Goal: Register for event/course

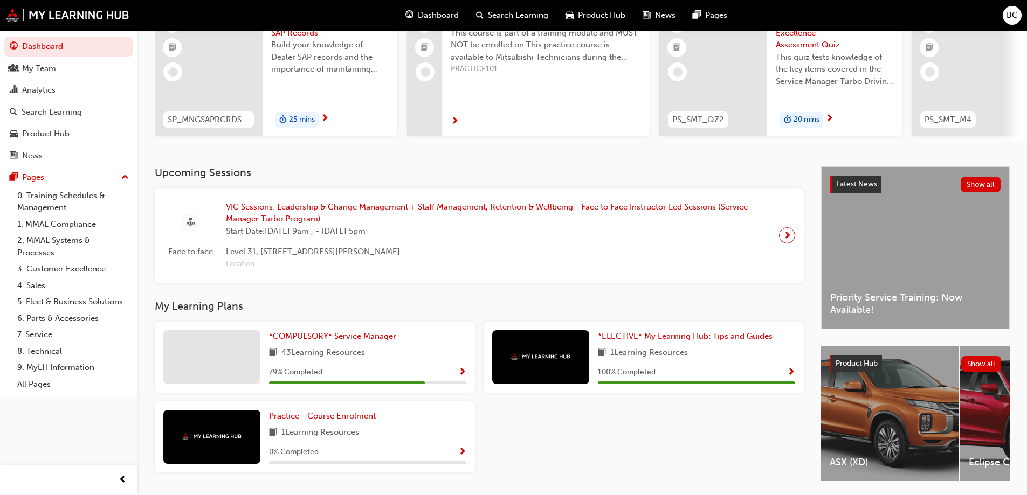
scroll to position [54, 0]
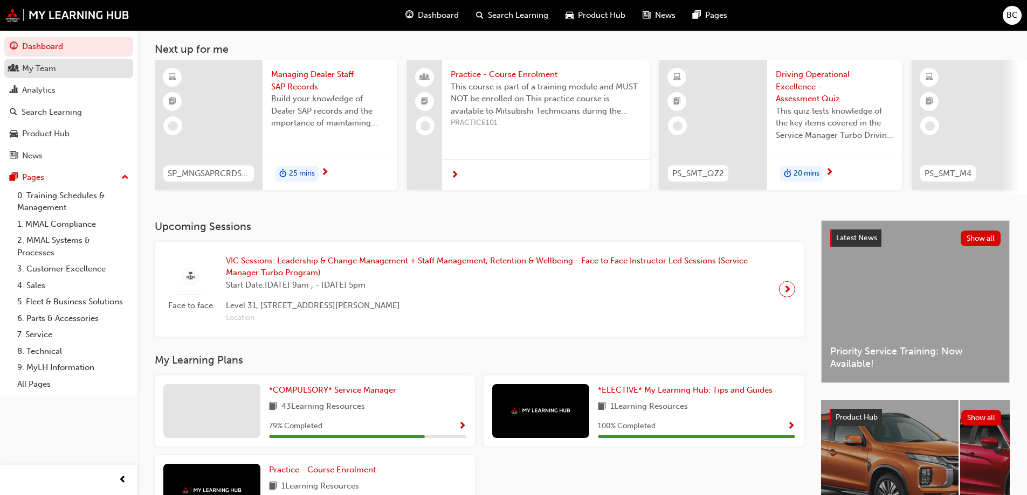
click at [66, 64] on div "My Team" at bounding box center [69, 68] width 118 height 13
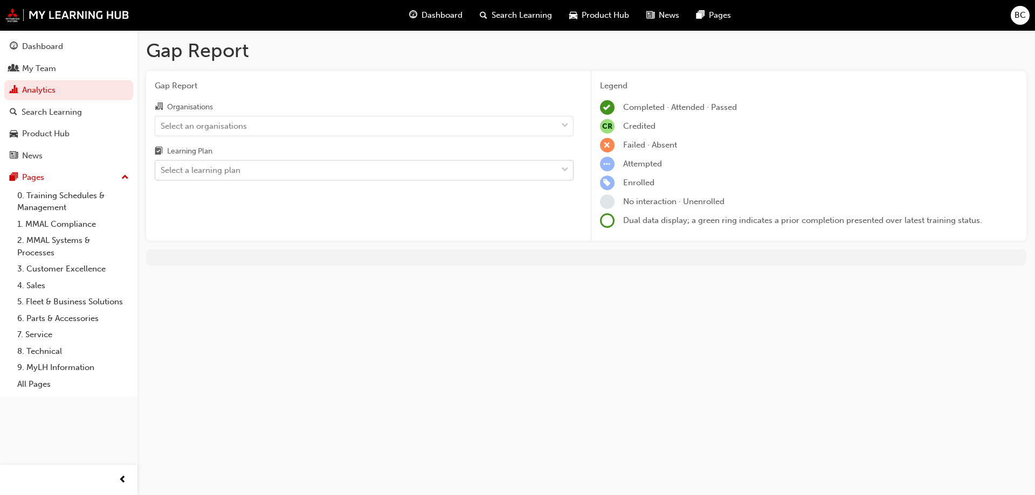
click at [266, 176] on div "Select a learning plan" at bounding box center [356, 170] width 402 height 19
click at [162, 175] on input "Learning Plan Select a learning plan" at bounding box center [161, 169] width 1 height 9
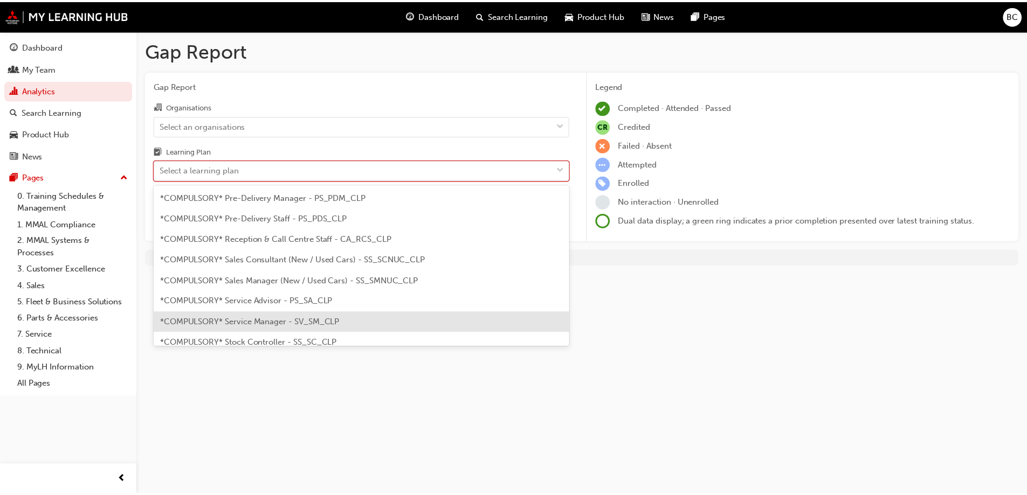
scroll to position [323, 0]
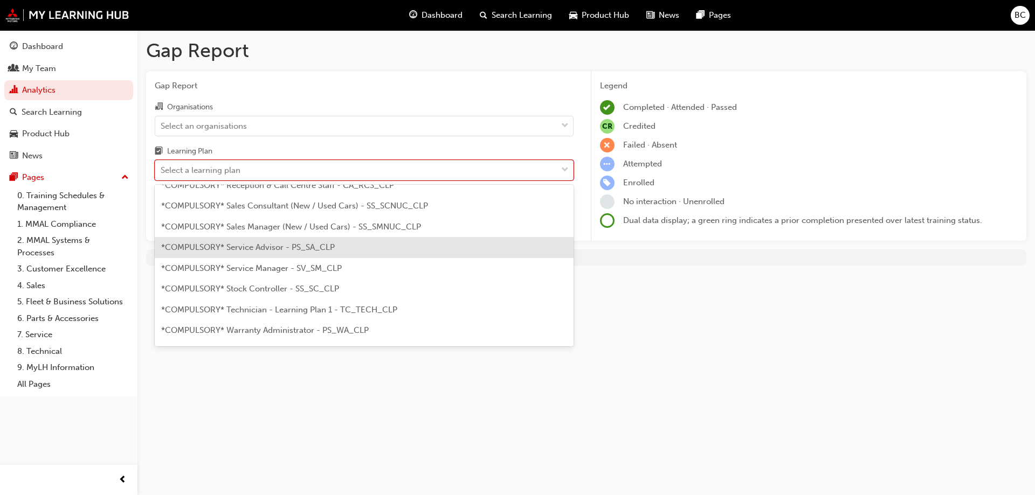
click at [274, 249] on span "*COMPULSORY* Service Advisor - PS_SA_CLP" at bounding box center [248, 248] width 174 height 10
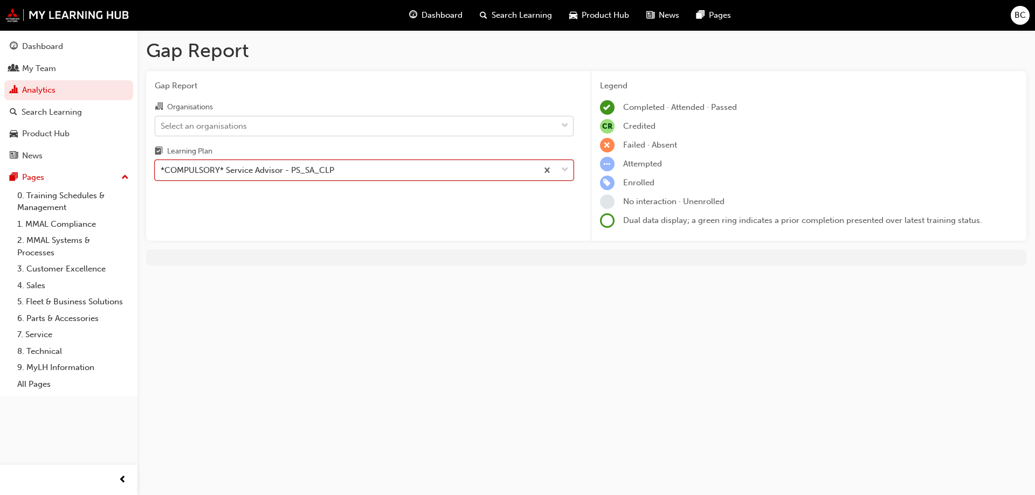
click at [442, 127] on div "Select an organisations" at bounding box center [356, 125] width 402 height 19
click at [162, 127] on input "Organisations Select an organisations" at bounding box center [161, 125] width 1 height 9
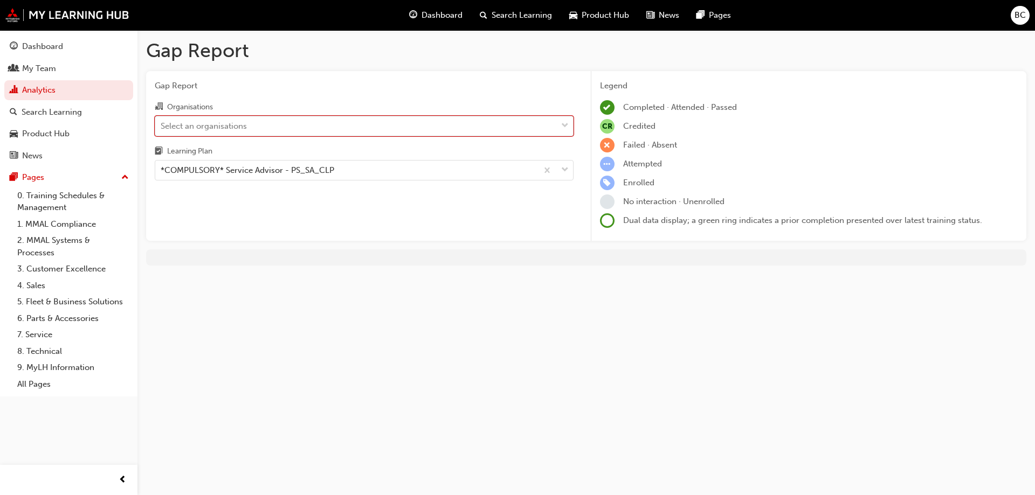
click at [392, 132] on div "Select an organisations" at bounding box center [356, 125] width 402 height 19
click at [162, 130] on input "Organisations 0 results available. Select is focused ,type to refine list, pres…" at bounding box center [161, 125] width 1 height 9
click at [392, 132] on div "Select an organisations" at bounding box center [356, 125] width 402 height 19
click at [162, 130] on input "Organisations 0 results available. Select is focused ,type to refine list, pres…" at bounding box center [161, 125] width 1 height 9
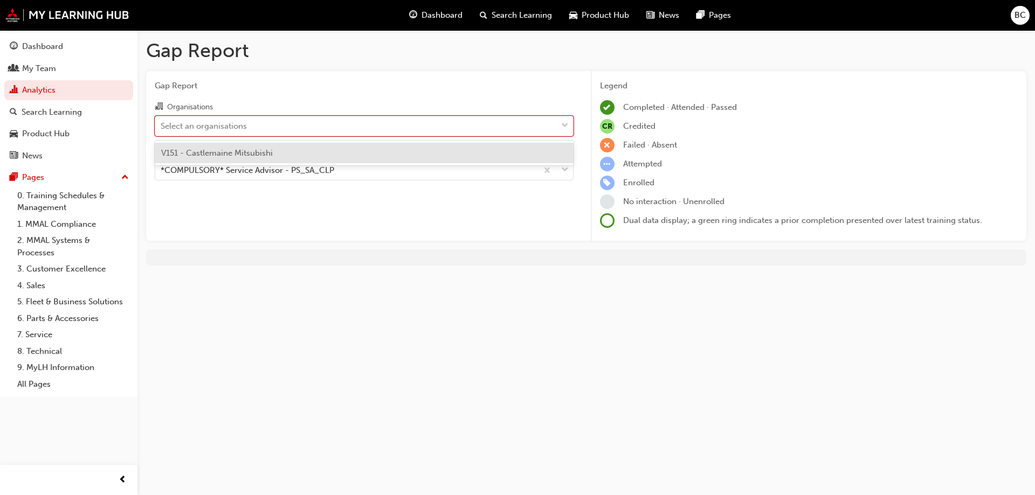
click at [330, 155] on div "V151 - Castlemaine Mitsubishi" at bounding box center [364, 153] width 419 height 21
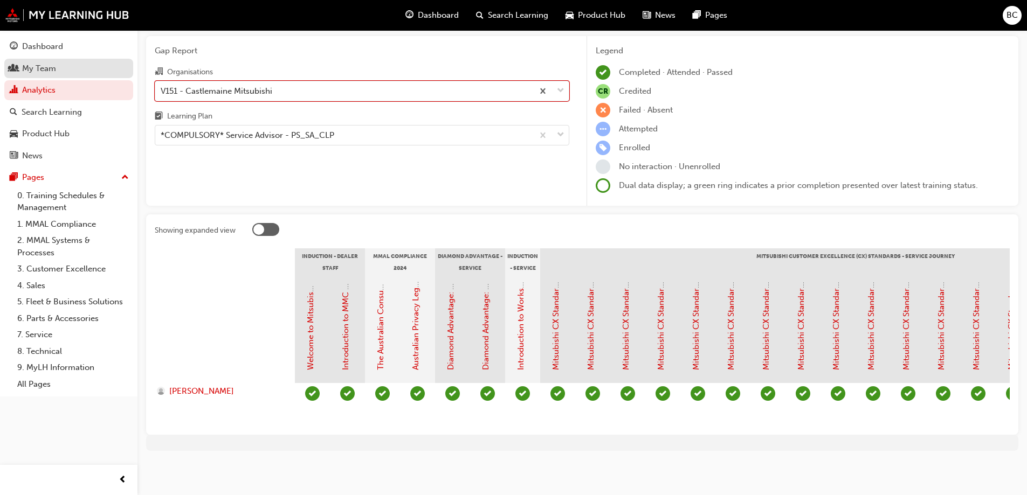
click at [43, 73] on div "My Team" at bounding box center [39, 69] width 34 height 12
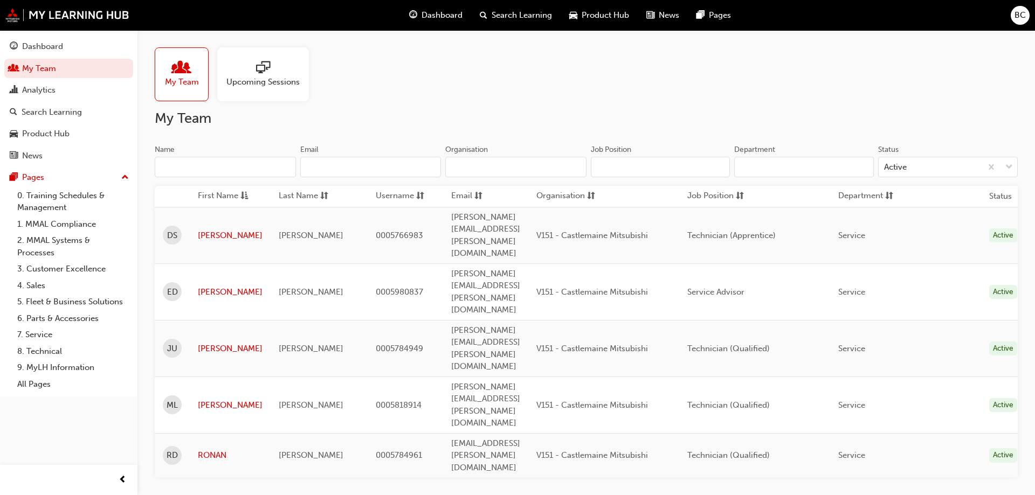
click at [376, 287] on span "0005980837" at bounding box center [399, 292] width 47 height 10
click at [382, 287] on span "0005980837" at bounding box center [399, 292] width 47 height 10
click at [211, 286] on link "[PERSON_NAME]" at bounding box center [230, 292] width 65 height 12
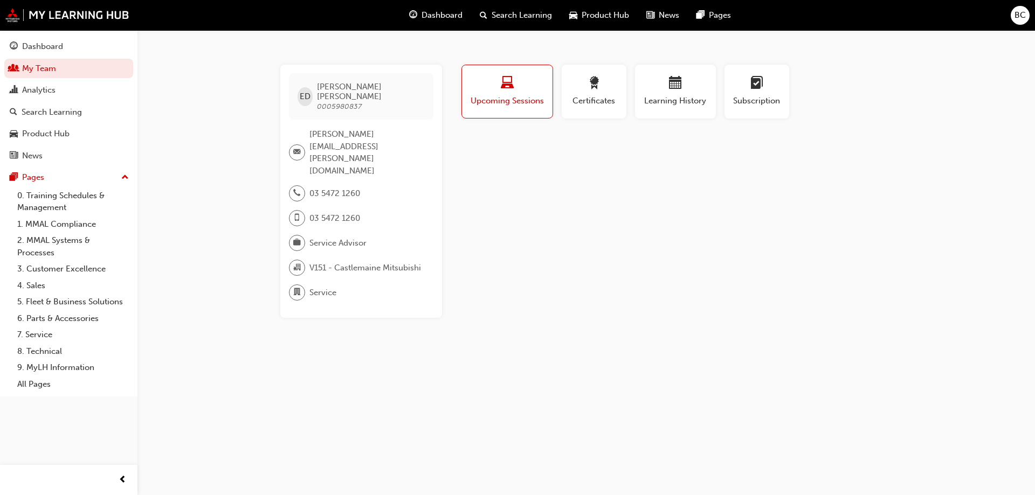
click at [533, 105] on span "Upcoming Sessions" at bounding box center [507, 101] width 74 height 12
click at [57, 201] on link "0. Training Schedules & Management" at bounding box center [73, 202] width 120 height 29
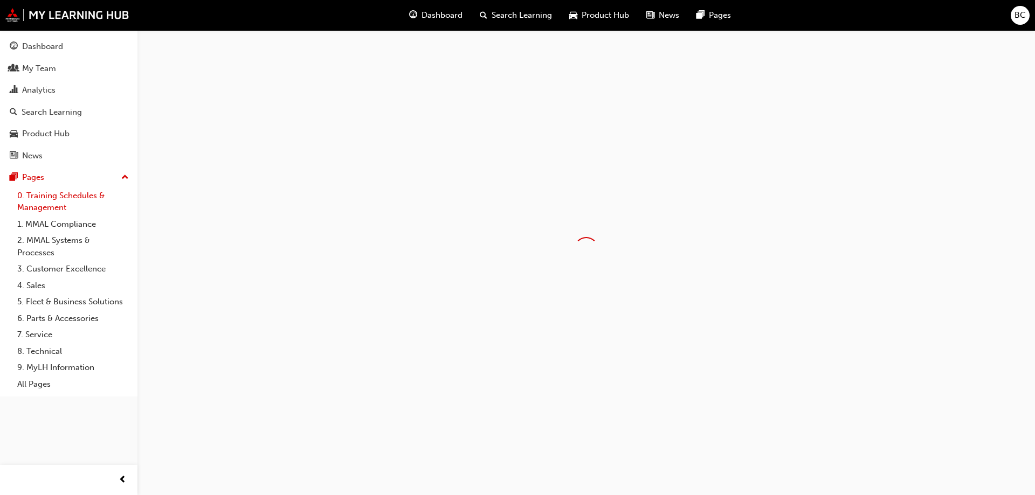
click at [57, 201] on link "0. Training Schedules & Management" at bounding box center [73, 202] width 120 height 29
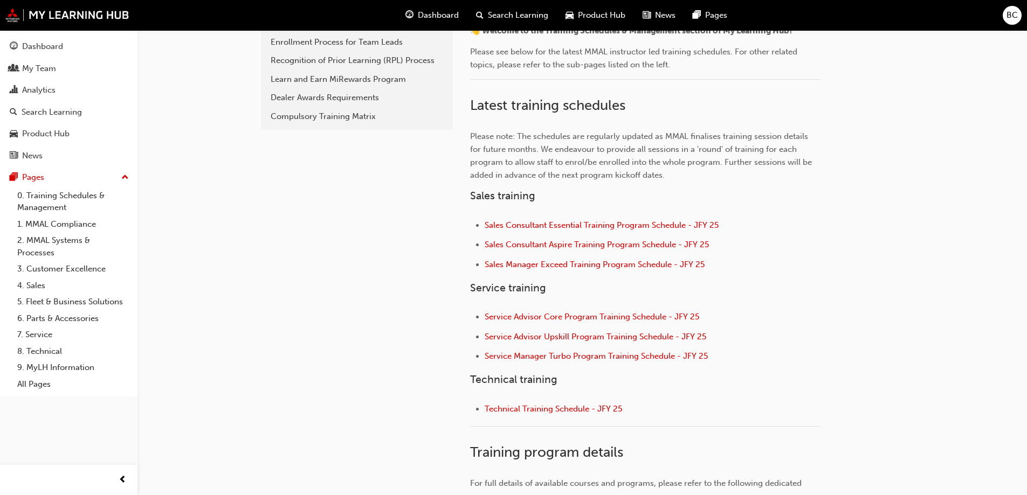
scroll to position [431, 0]
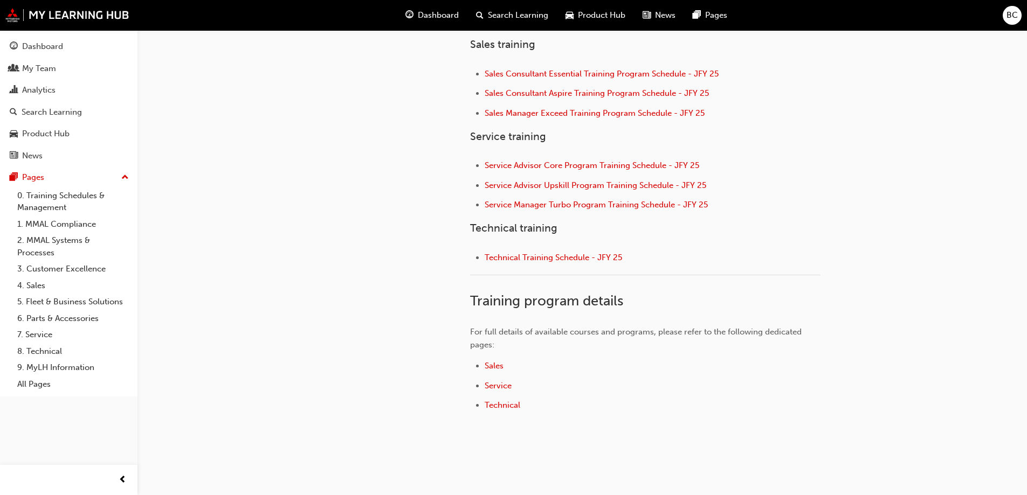
click at [514, 385] on span at bounding box center [515, 386] width 2 height 10
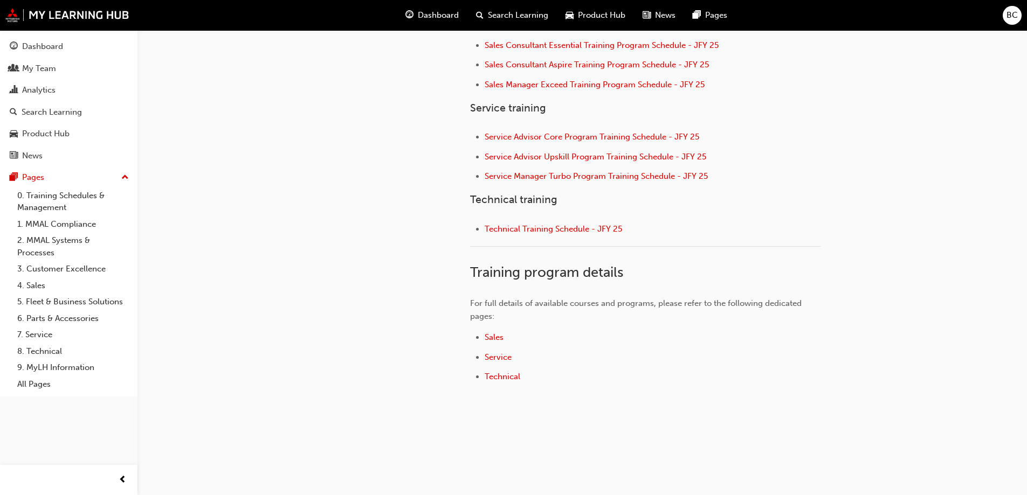
scroll to position [475, 0]
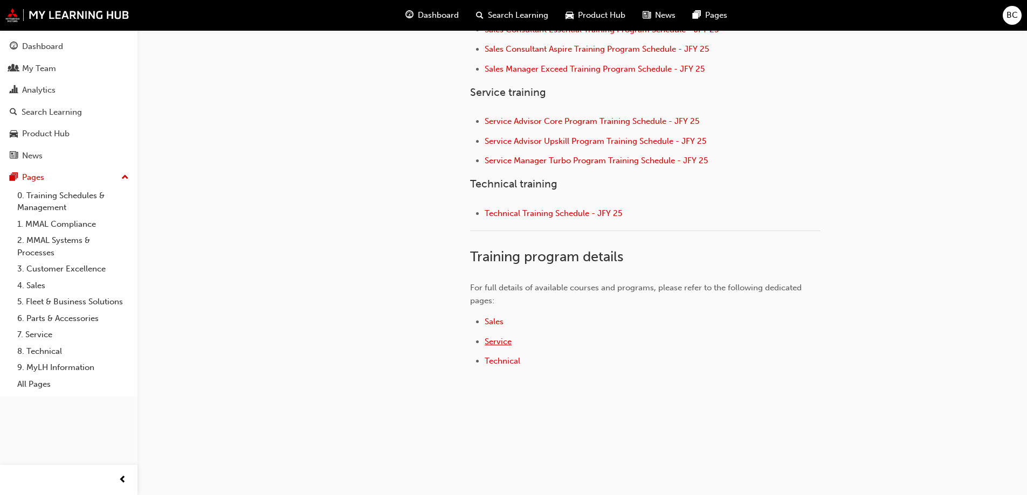
click at [497, 340] on span "Service" at bounding box center [498, 342] width 27 height 10
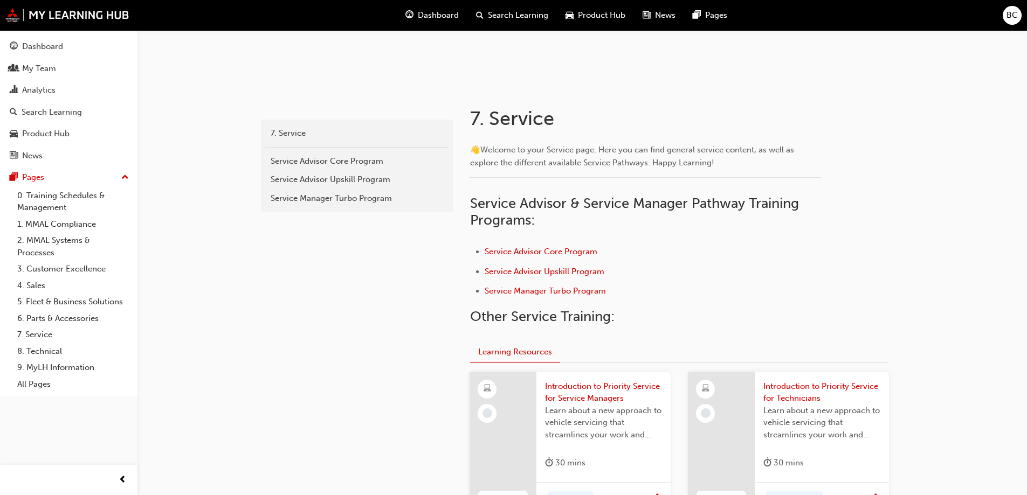
scroll to position [145, 0]
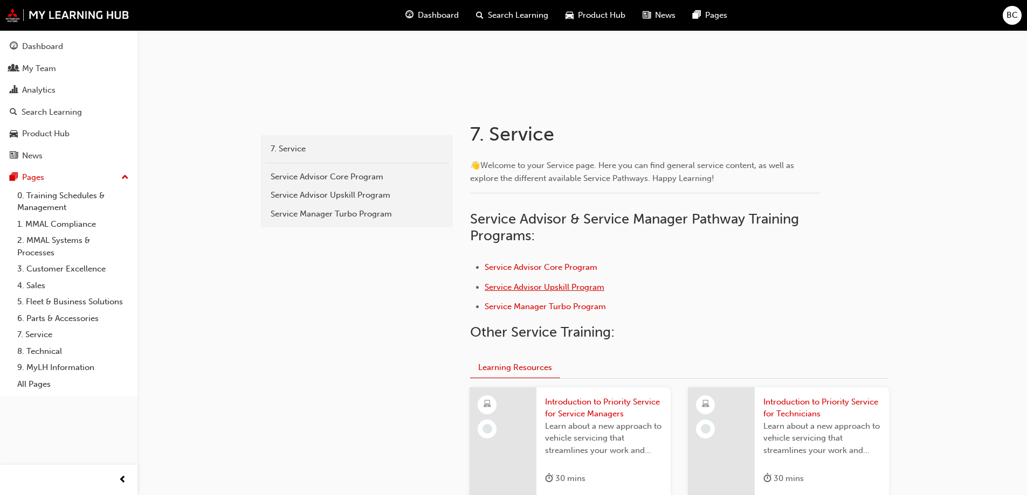
click at [541, 287] on span "Service Advisor Upskill Program" at bounding box center [545, 287] width 120 height 10
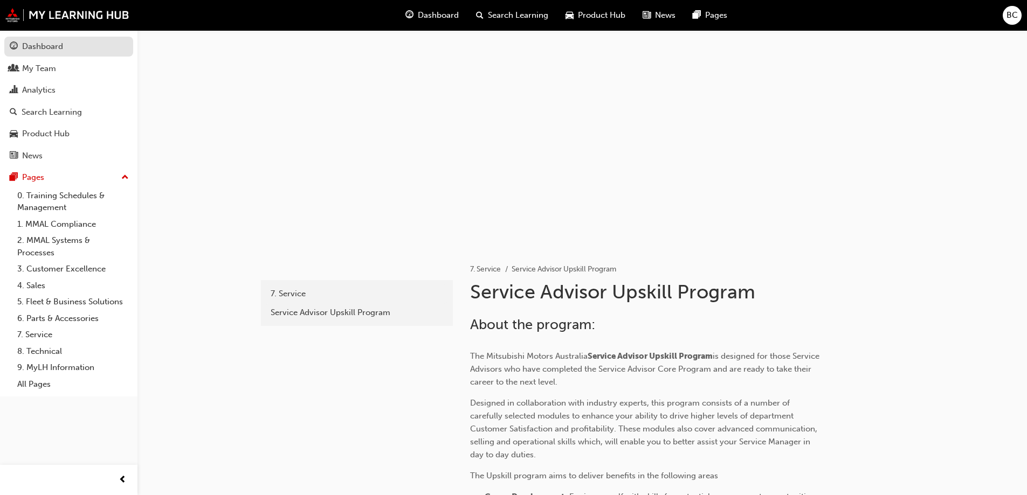
click at [72, 54] on link "Dashboard" at bounding box center [68, 47] width 129 height 20
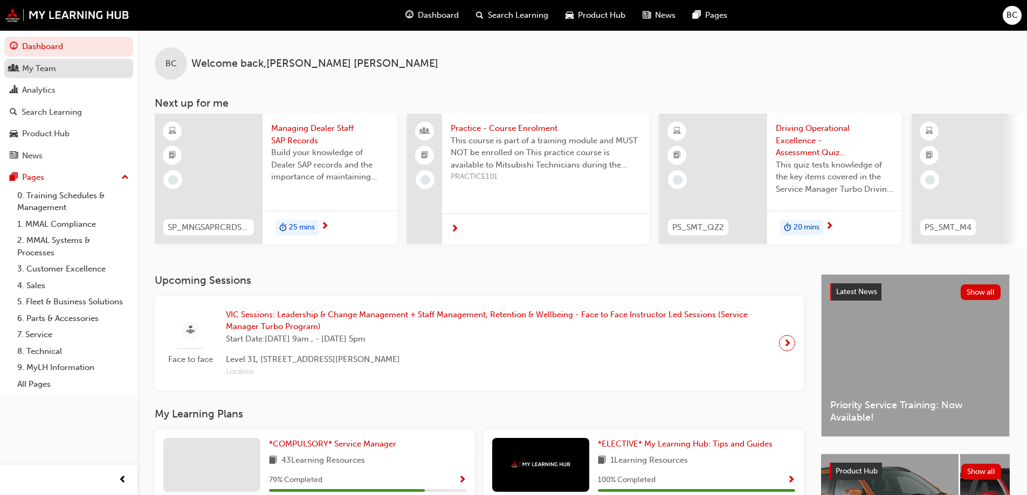
click at [42, 71] on div "My Team" at bounding box center [39, 69] width 34 height 12
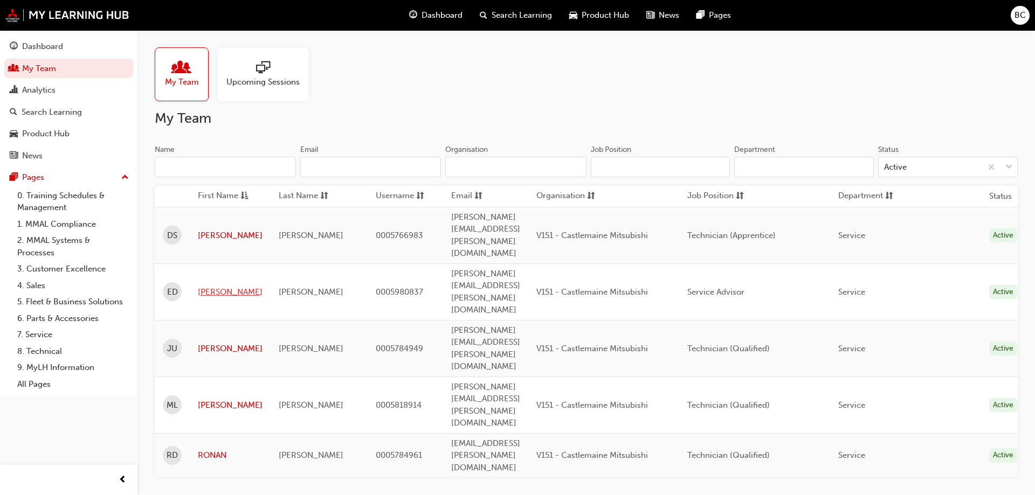
click at [249, 286] on link "[PERSON_NAME]" at bounding box center [230, 292] width 65 height 12
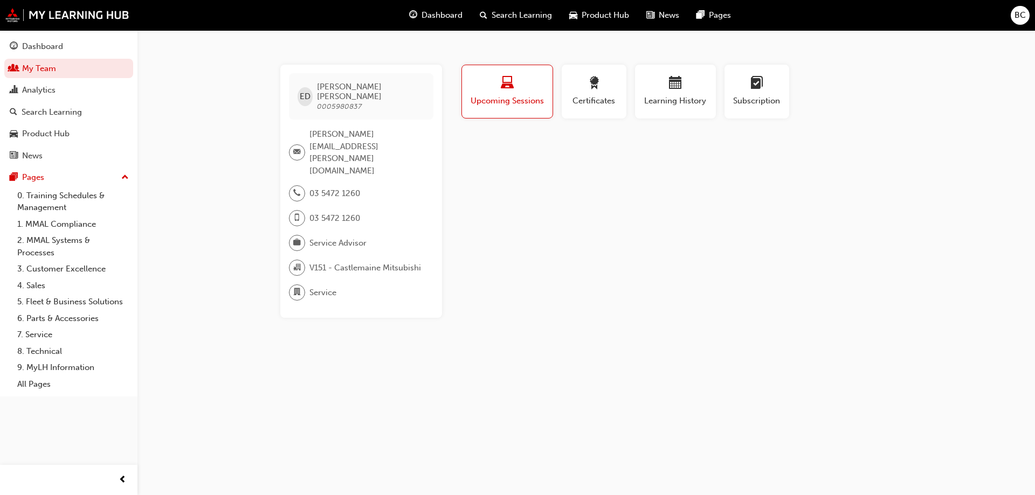
click at [520, 97] on span "Upcoming Sessions" at bounding box center [507, 101] width 74 height 12
click at [51, 203] on link "0. Training Schedules & Management" at bounding box center [73, 202] width 120 height 29
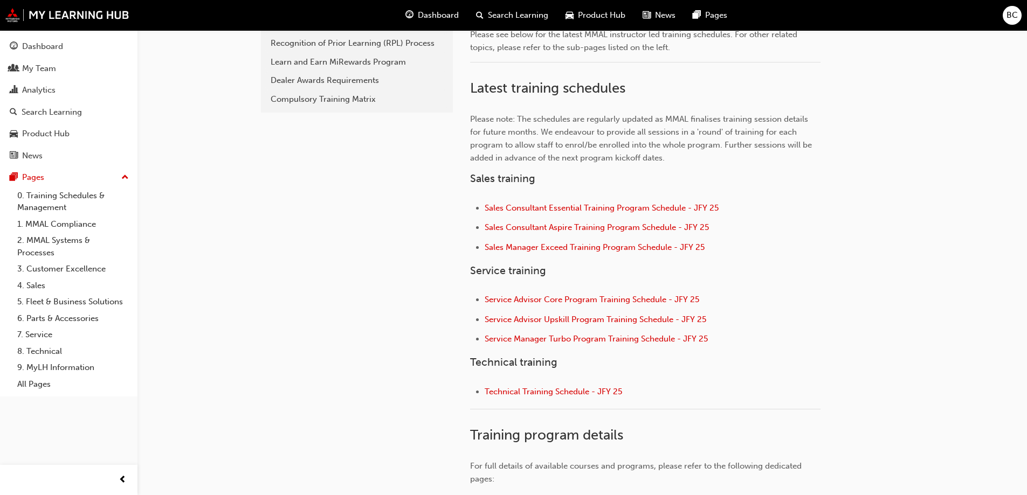
scroll to position [475, 0]
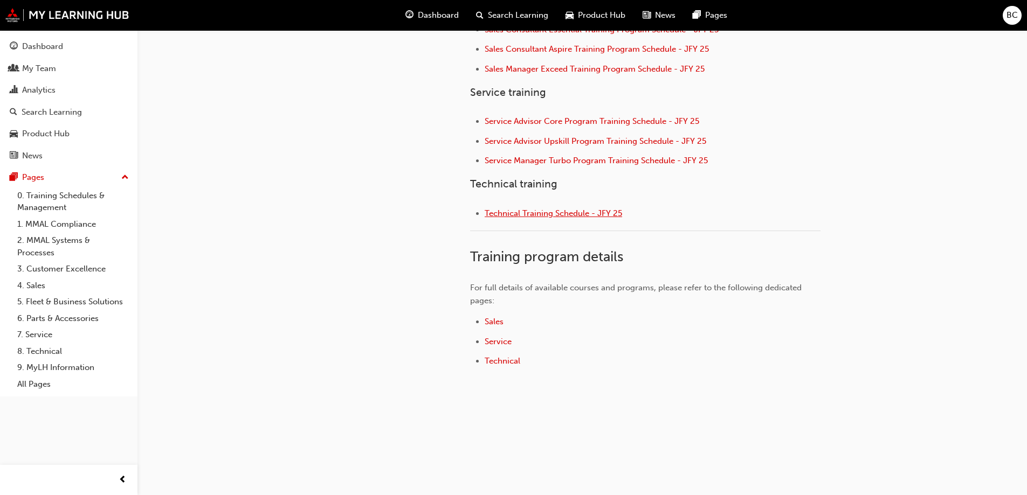
click at [526, 214] on span "Technical Training Schedule - JFY 25" at bounding box center [553, 214] width 137 height 10
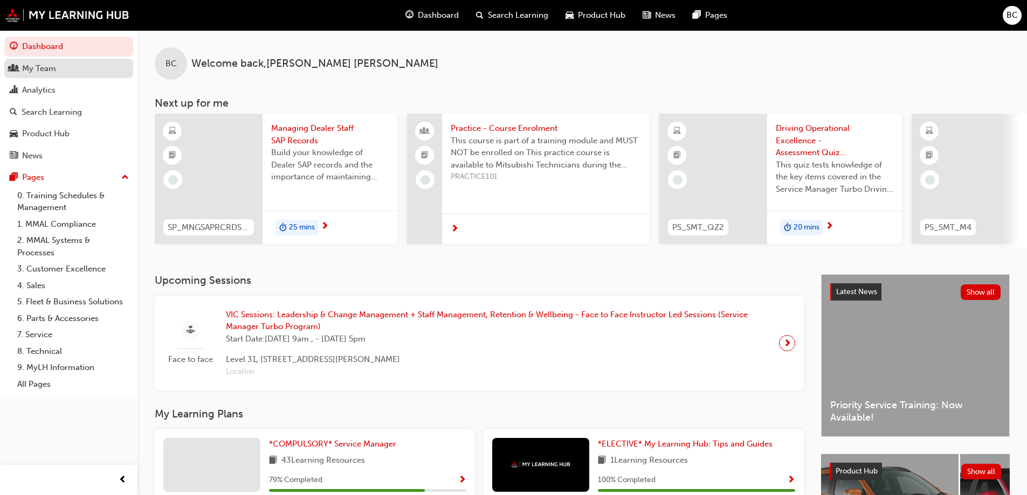
click at [73, 70] on div "My Team" at bounding box center [69, 68] width 118 height 13
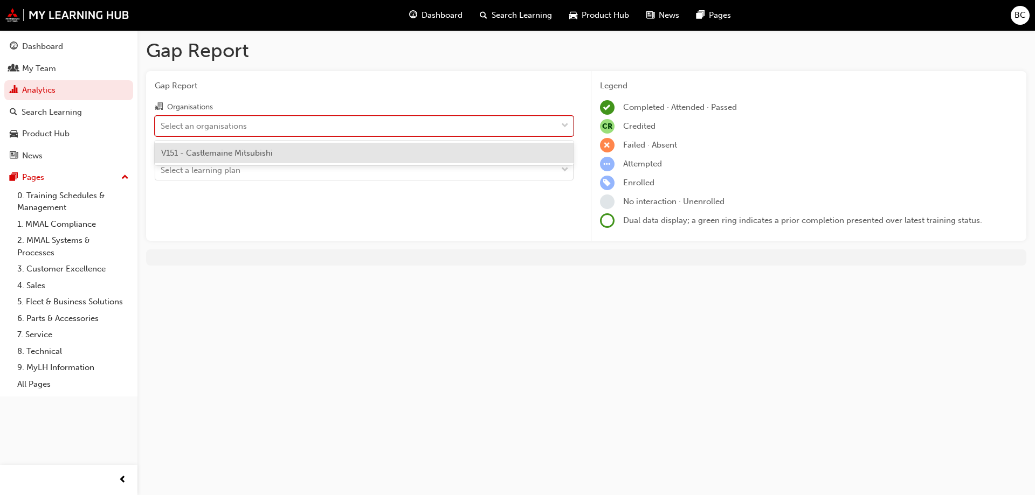
click at [354, 120] on div "Select an organisations" at bounding box center [356, 125] width 402 height 19
click at [162, 121] on input "Organisations option V151 - Castlemaine Mitsubishi focused, 1 of 1. 1 result av…" at bounding box center [161, 125] width 1 height 9
click at [325, 152] on div "V151 - Castlemaine Mitsubishi" at bounding box center [364, 153] width 419 height 21
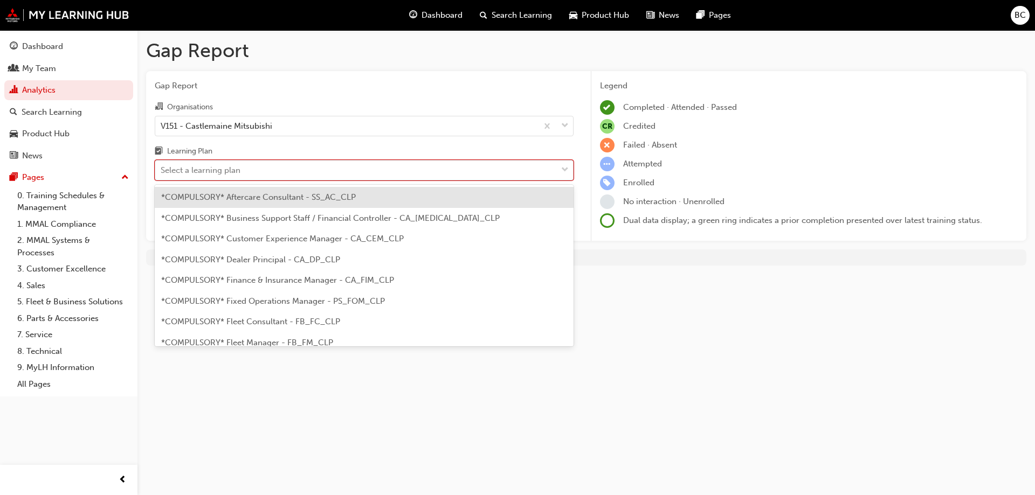
click at [298, 169] on div "Select a learning plan" at bounding box center [356, 170] width 402 height 19
click at [162, 169] on input "Learning Plan option *COMPULSORY* Aftercare Consultant - SS_AC_CLP focused, 1 o…" at bounding box center [161, 169] width 1 height 9
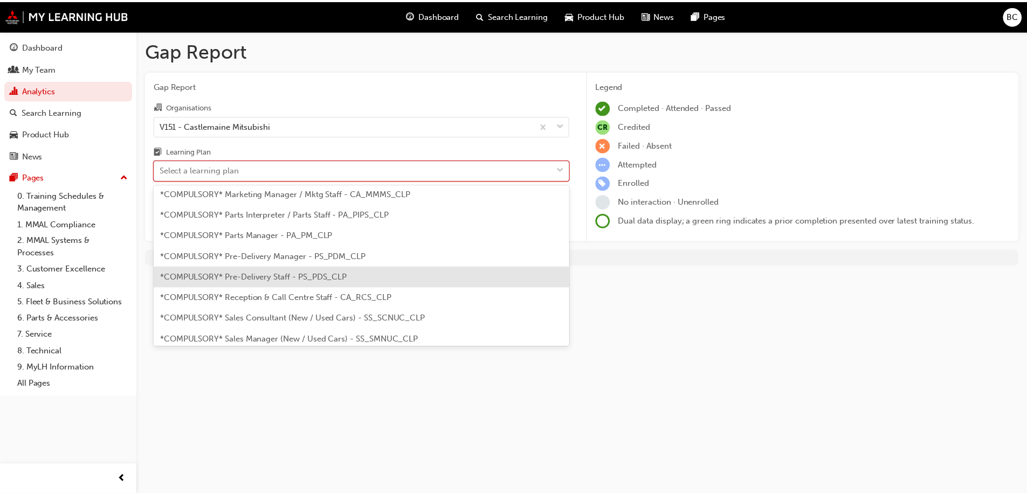
scroll to position [270, 0]
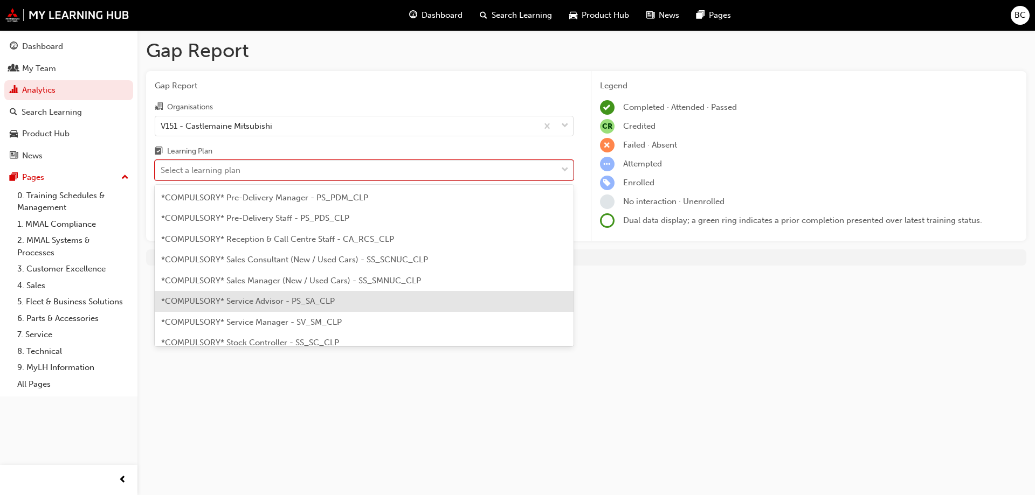
click at [279, 301] on span "*COMPULSORY* Service Advisor - PS_SA_CLP" at bounding box center [248, 301] width 174 height 10
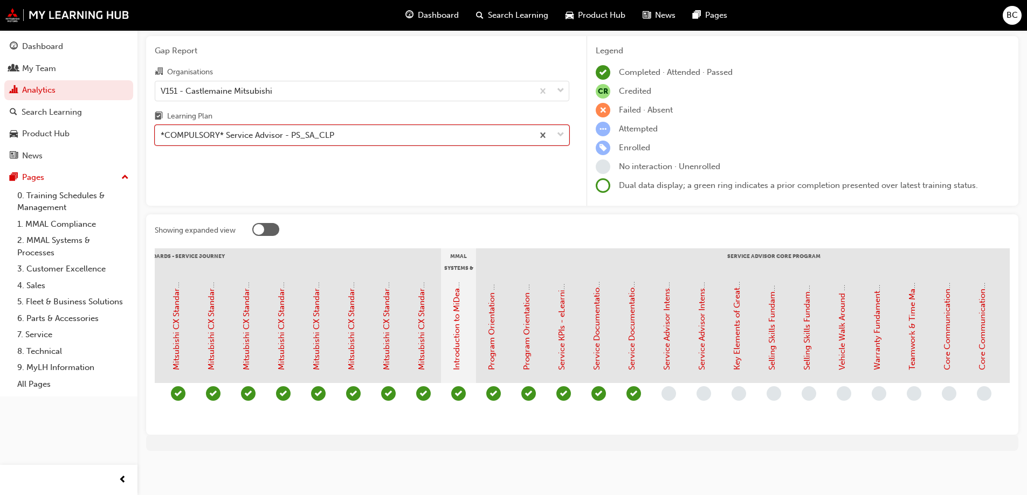
scroll to position [0, 798]
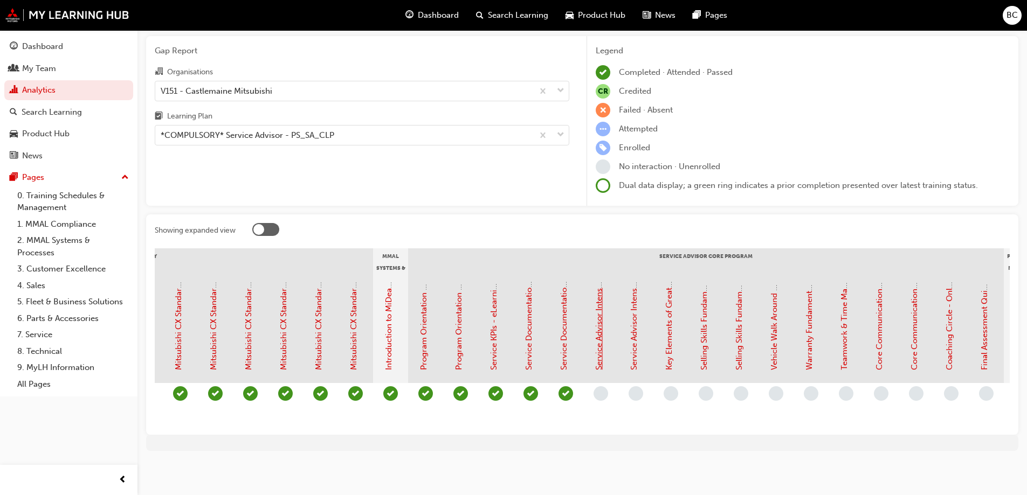
click at [598, 327] on link "Service Advisor Intensive - Face to Face Instructor Led Training (Service Advis…" at bounding box center [599, 193] width 10 height 355
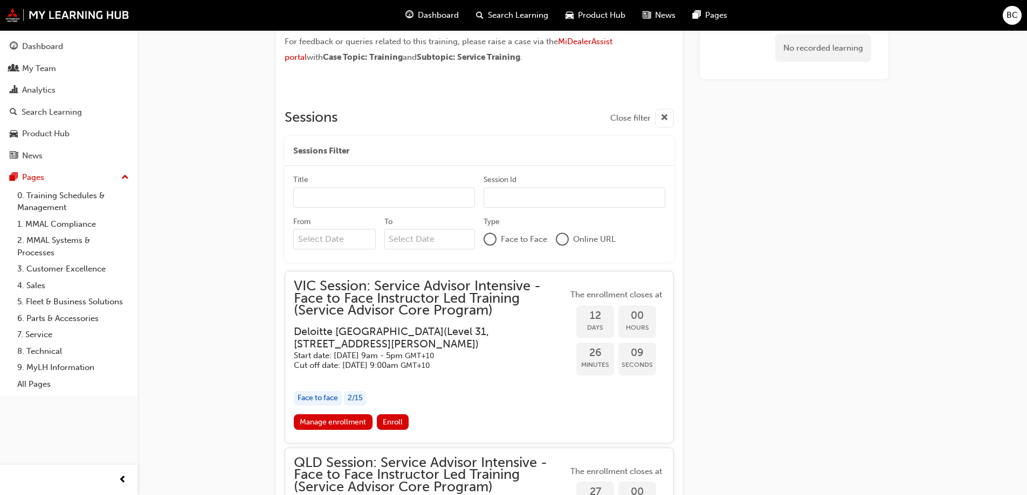
scroll to position [853, 0]
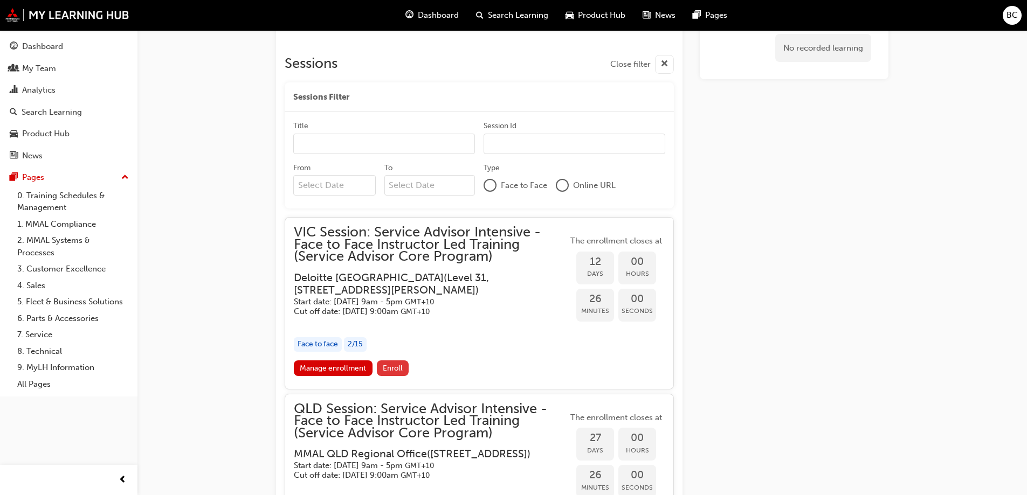
click at [383, 368] on span "Enroll" at bounding box center [393, 368] width 20 height 9
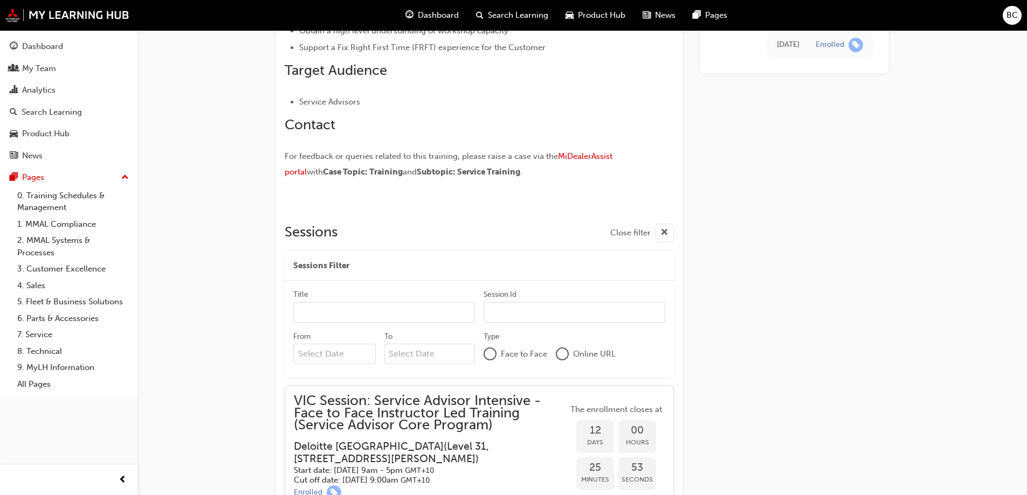
scroll to position [783, 0]
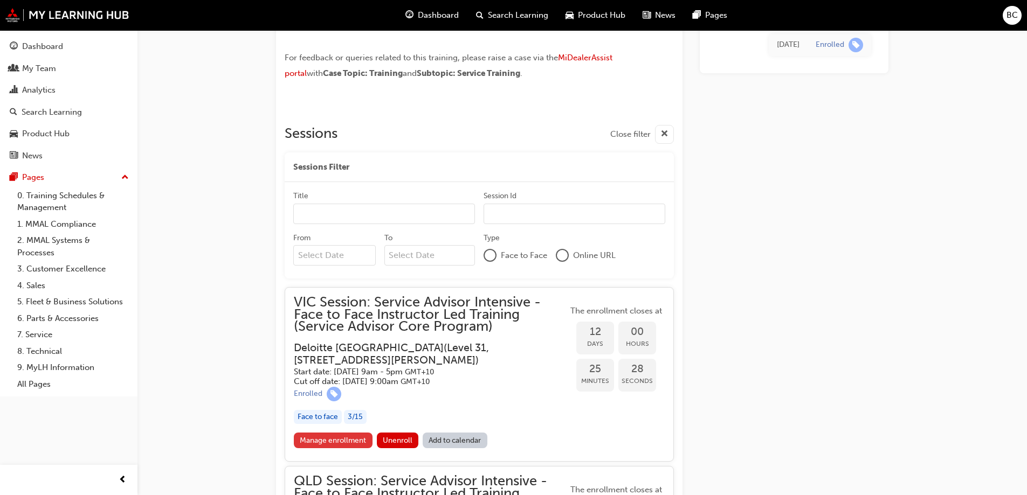
click at [339, 440] on link "Manage enrollment" at bounding box center [333, 441] width 79 height 16
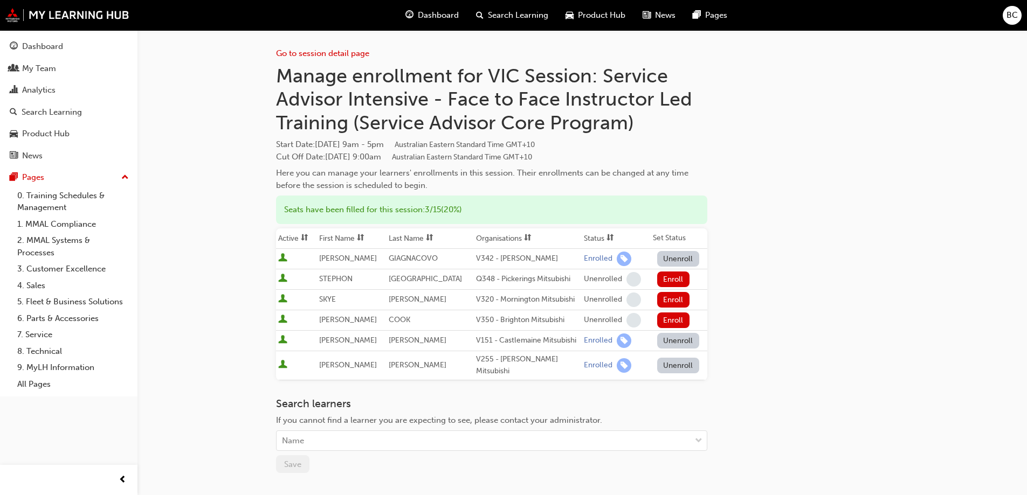
click at [680, 343] on button "Unenroll" at bounding box center [678, 341] width 42 height 16
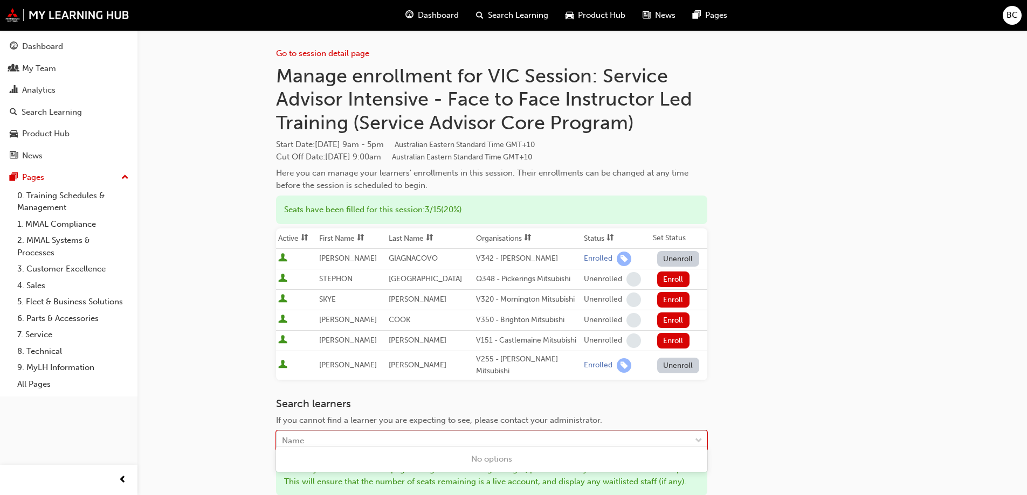
click at [344, 432] on div "Name" at bounding box center [484, 441] width 414 height 19
type input "[PERSON_NAME]"
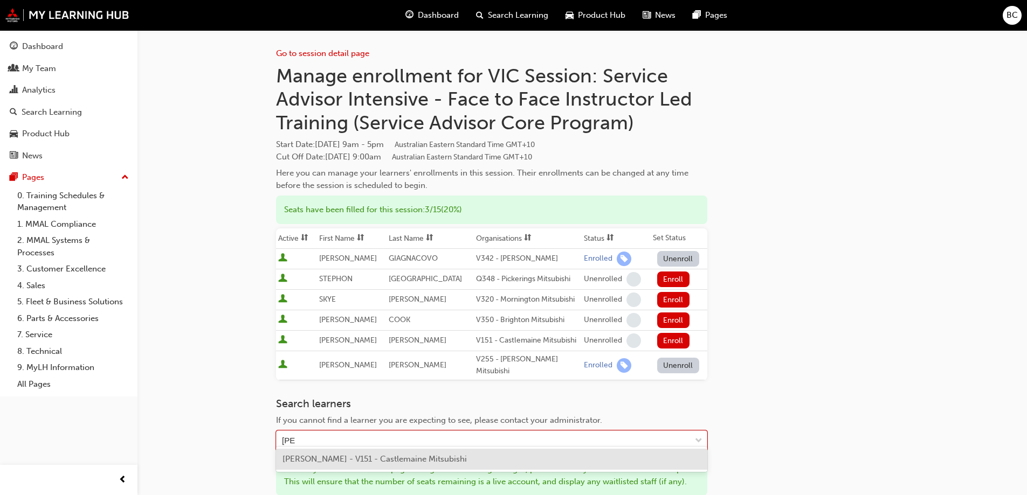
click at [325, 457] on span "[PERSON_NAME] - V151 - Castlemaine Mitsubishi" at bounding box center [374, 459] width 184 height 10
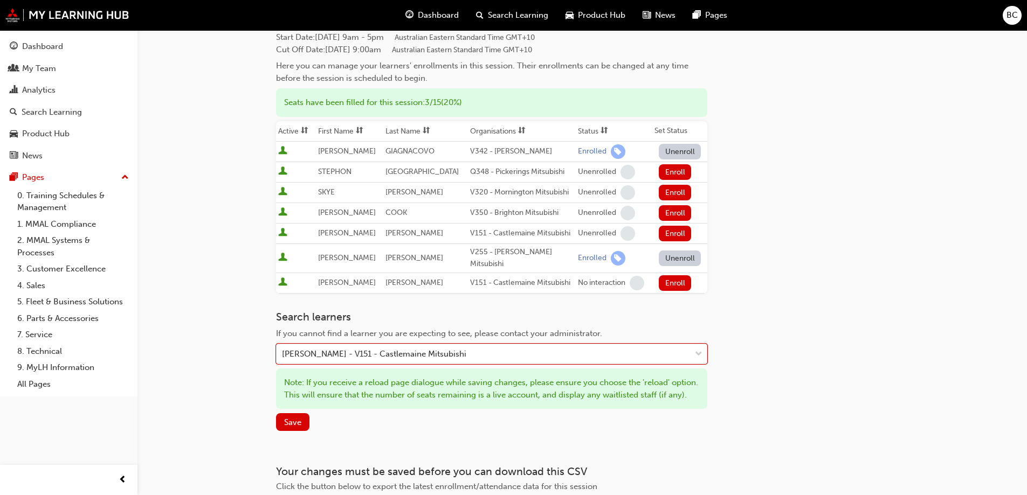
scroll to position [108, 0]
click at [292, 425] on span "Save" at bounding box center [292, 422] width 17 height 10
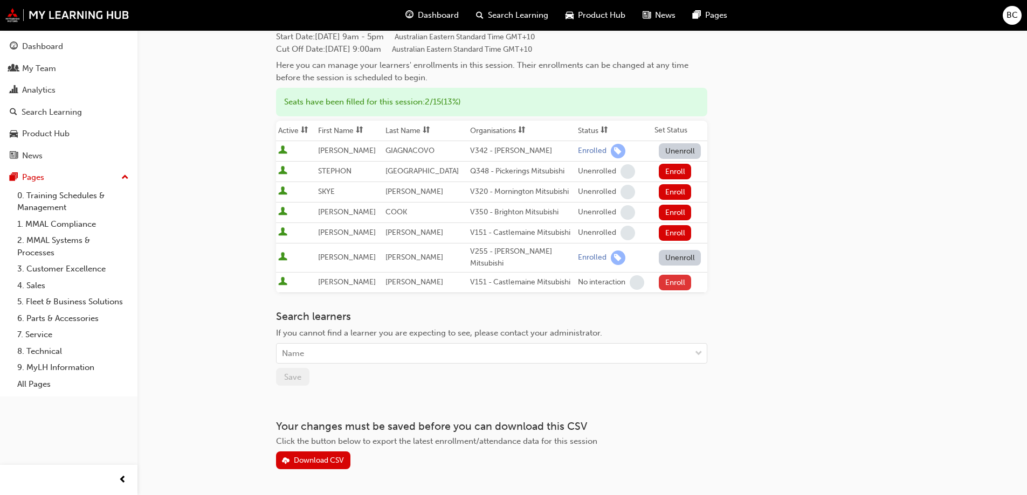
click at [668, 277] on button "Enroll" at bounding box center [675, 283] width 32 height 16
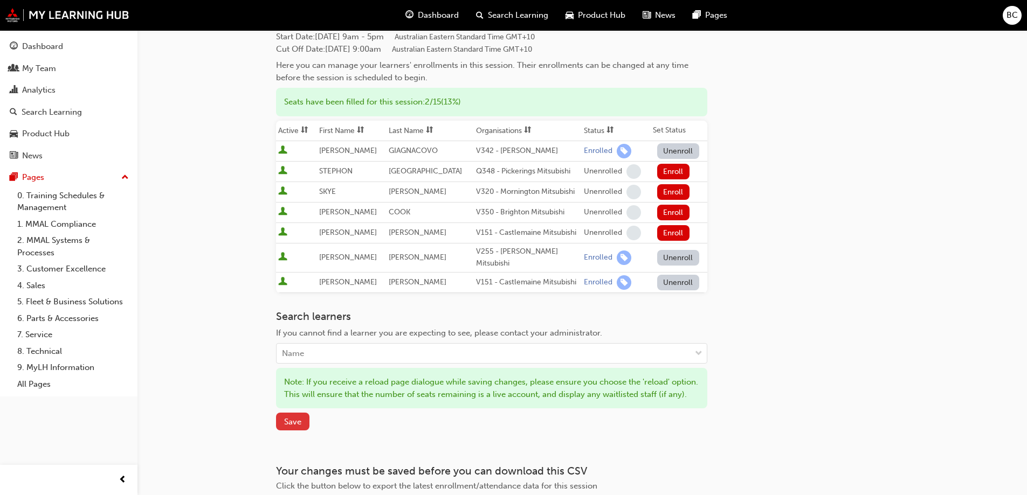
click at [282, 423] on button "Save" at bounding box center [292, 422] width 33 height 18
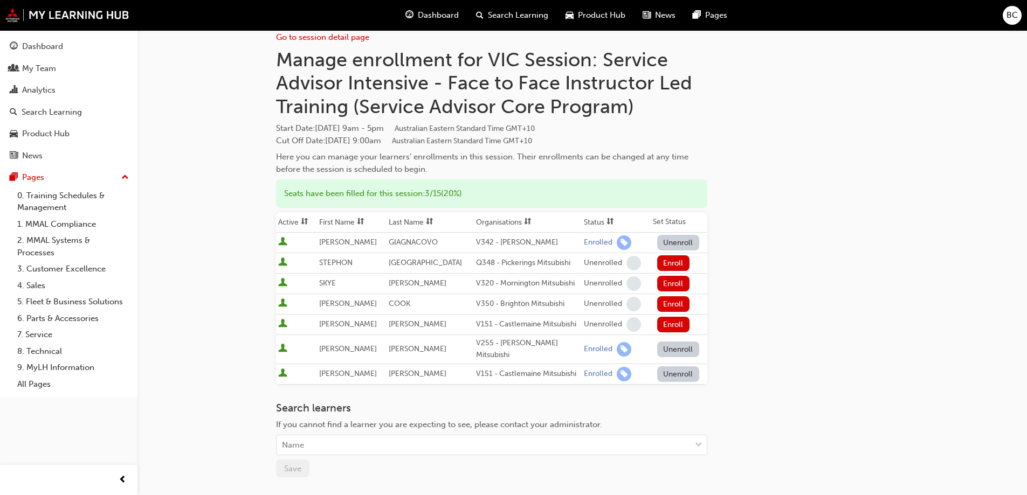
scroll to position [0, 0]
